Goal: Find specific page/section: Find specific page/section

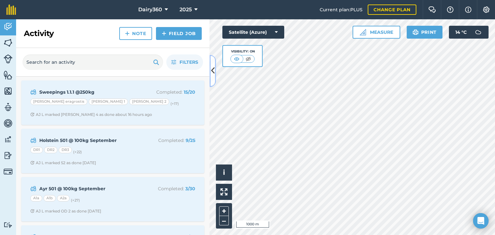
click at [213, 71] on icon at bounding box center [213, 70] width 4 height 11
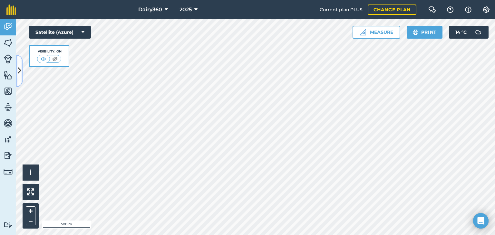
click at [21, 69] on button at bounding box center [19, 71] width 6 height 32
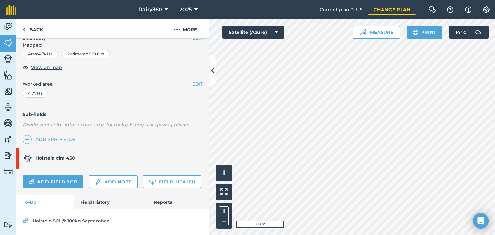
scroll to position [112, 0]
click at [91, 204] on link "Field History" at bounding box center [110, 202] width 73 height 14
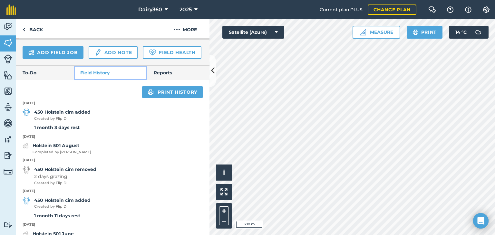
scroll to position [241, 0]
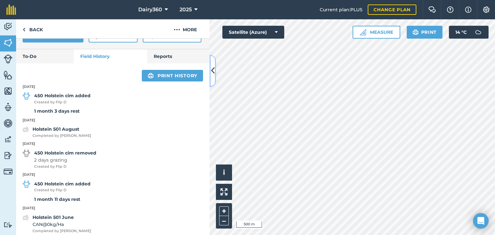
click at [213, 64] on button at bounding box center [213, 71] width 6 height 32
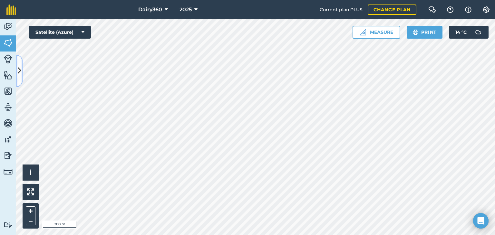
click at [20, 69] on icon at bounding box center [20, 70] width 4 height 11
